Goal: Navigation & Orientation: Go to known website

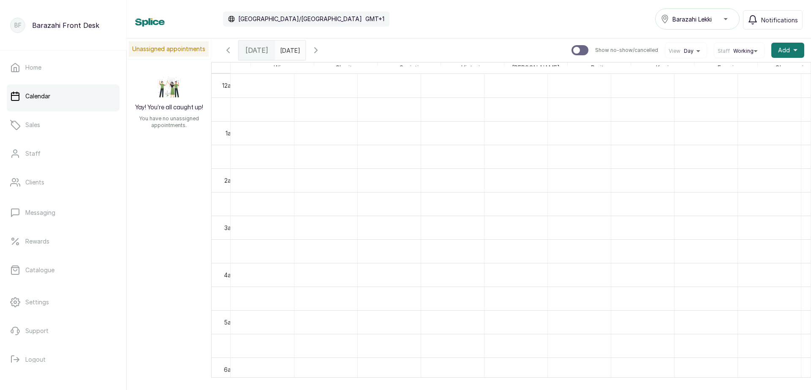
scroll to position [0, 107]
